Goal: Information Seeking & Learning: Learn about a topic

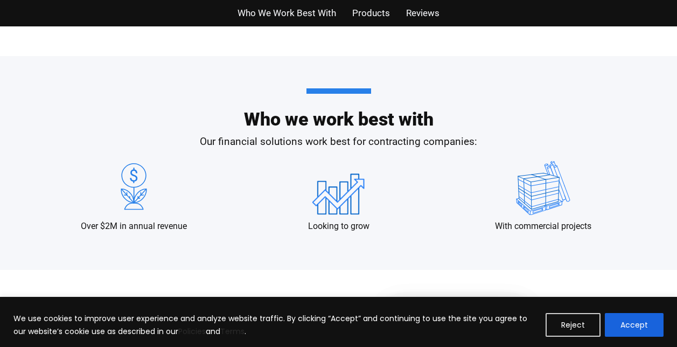
scroll to position [989, 0]
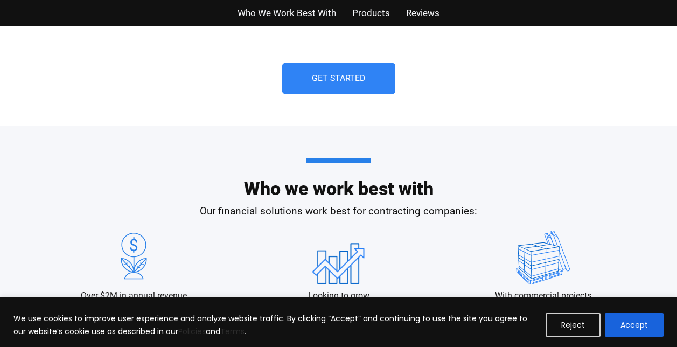
click at [338, 91] on link "Get Started" at bounding box center [338, 78] width 113 height 31
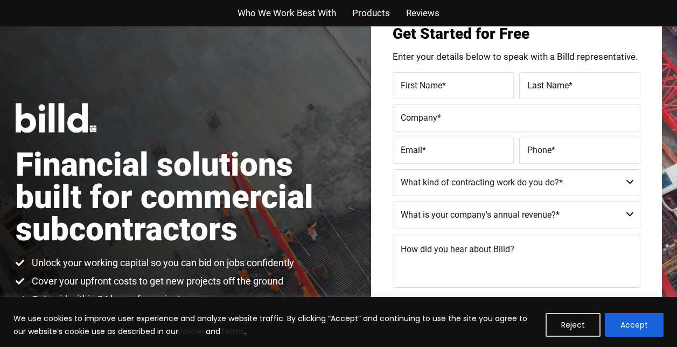
scroll to position [26, 0]
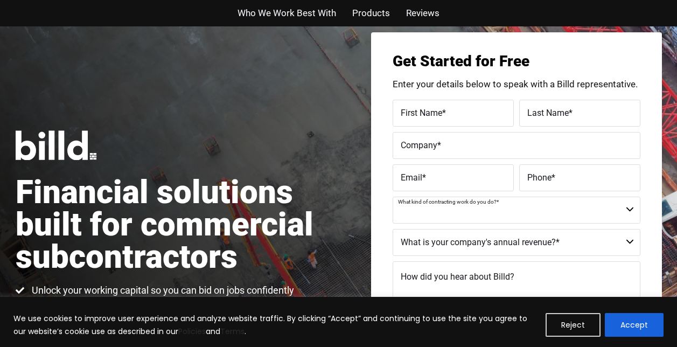
click at [559, 210] on select "Commercial Commercial and Residential Residential Not a Contractor" at bounding box center [517, 210] width 248 height 27
select select "Commercial"
click at [393, 197] on select "Commercial Commercial and Residential Residential Not a Contractor" at bounding box center [517, 210] width 248 height 27
click at [501, 242] on select "$40M + $25M - $40M $8M - $25M $4M - $8M $2M - $4M $1M - $2M Less than $1M" at bounding box center [517, 242] width 248 height 27
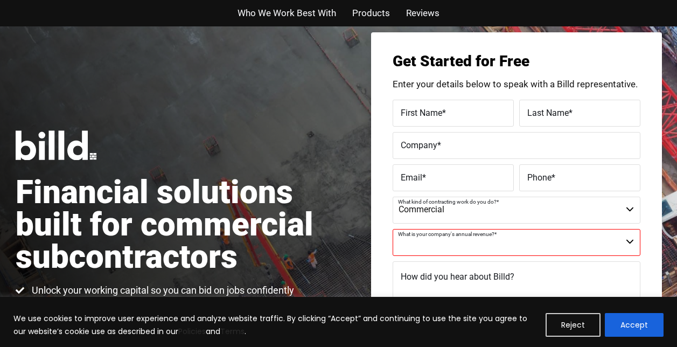
click at [354, 254] on div "Financial solutions built for commercial subcontractors Unlock your working cap…" at bounding box center [338, 232] width 677 height 464
click at [368, 10] on span "Products" at bounding box center [371, 13] width 38 height 16
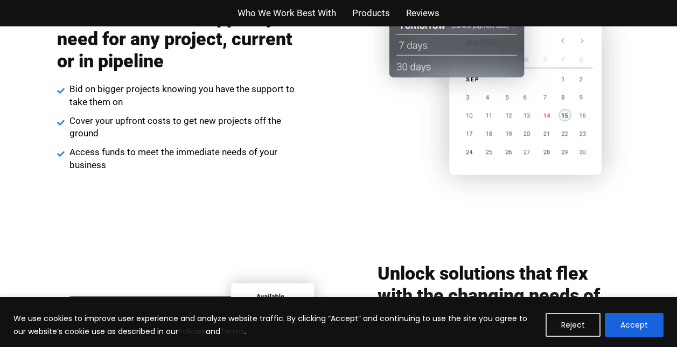
scroll to position [1295, 0]
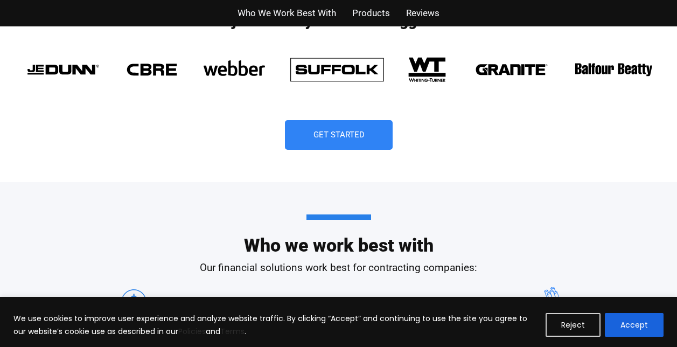
scroll to position [916, 0]
